Goal: Task Accomplishment & Management: Complete application form

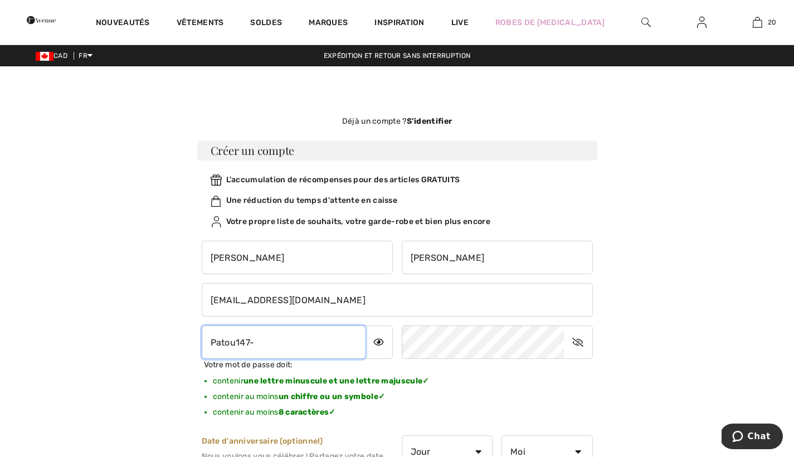
type input "Patou147-"
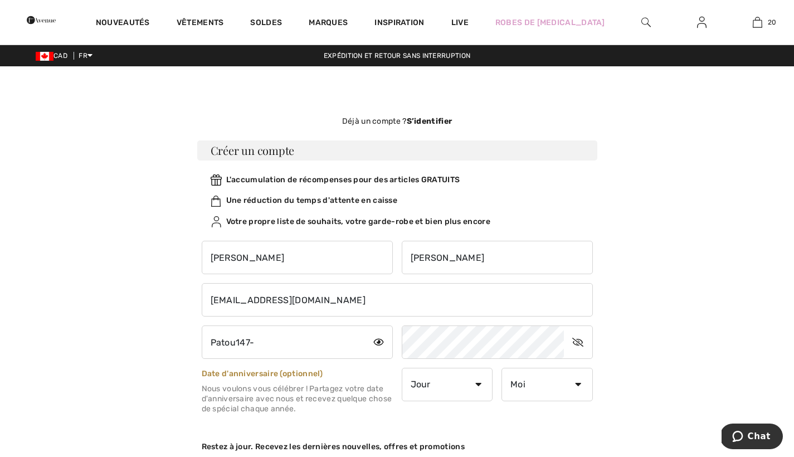
click at [380, 341] on icon at bounding box center [378, 342] width 27 height 26
click at [380, 341] on icon at bounding box center [378, 342] width 28 height 26
select select "31"
select select "8"
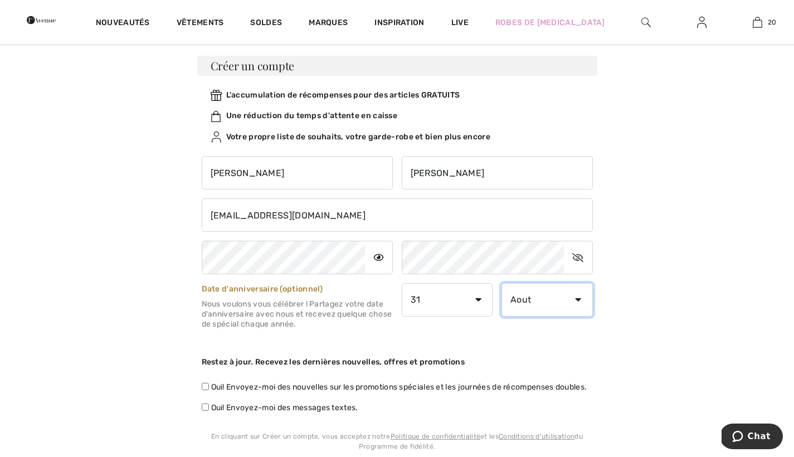
scroll to position [86, 0]
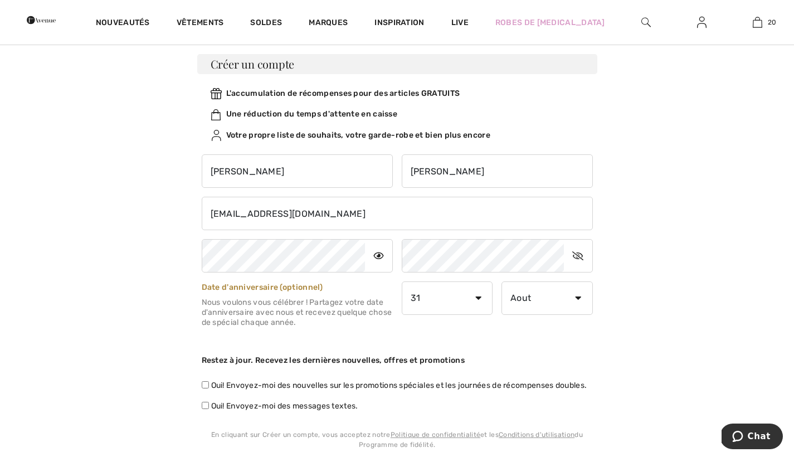
click at [204, 387] on input "Oui! Envoyez-moi des nouvelles sur les promotions spéciales et les journées de …" at bounding box center [205, 384] width 7 height 7
checkbox input "true"
click at [208, 409] on input "Oui! Envoyez-moi des messages textes." at bounding box center [205, 405] width 7 height 7
checkbox input "true"
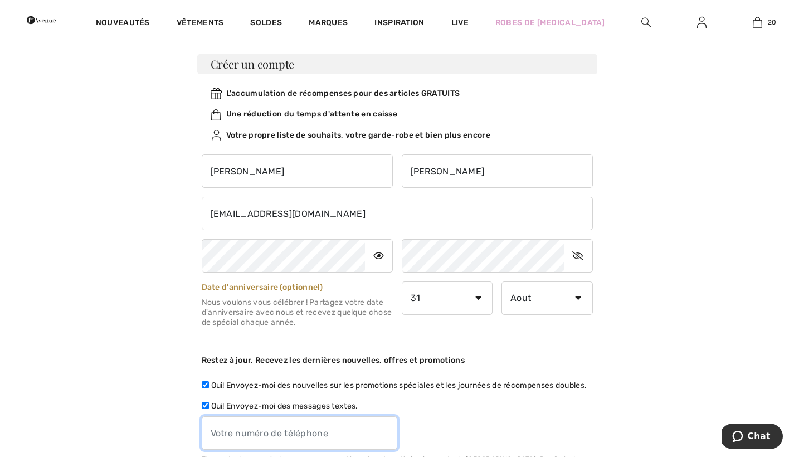
click at [211, 444] on input "tel" at bounding box center [300, 432] width 196 height 33
type input "1"
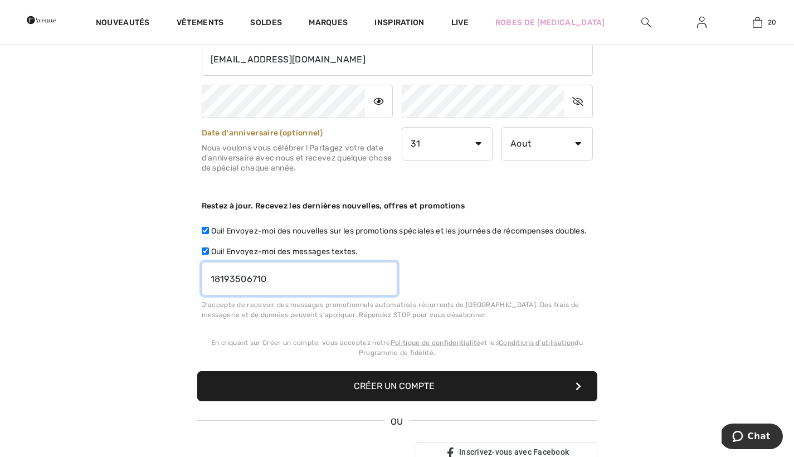
scroll to position [242, 0]
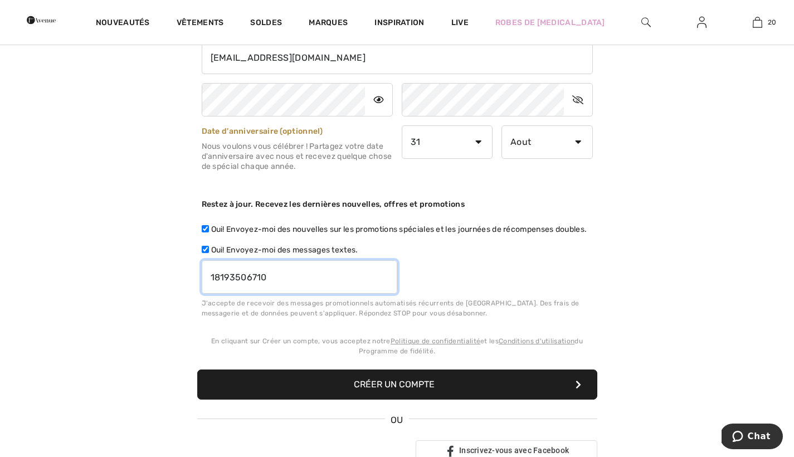
type input "18193506710"
click at [573, 392] on button "Créer un compte" at bounding box center [397, 384] width 400 height 30
